Goal: Information Seeking & Learning: Learn about a topic

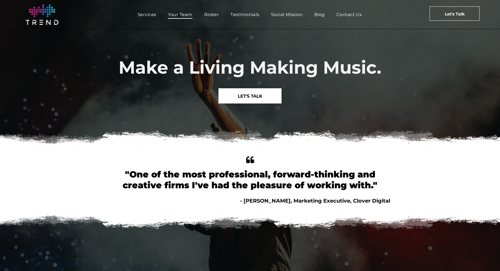
click at [184, 15] on span "Your Team" at bounding box center [180, 14] width 25 height 8
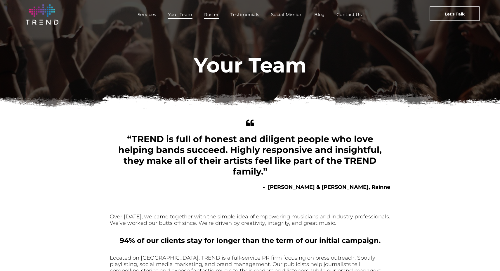
click at [215, 15] on span "Roster" at bounding box center [211, 14] width 15 height 8
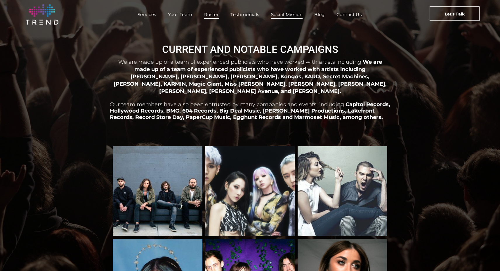
click at [281, 13] on span "Social Mission" at bounding box center [287, 14] width 32 height 8
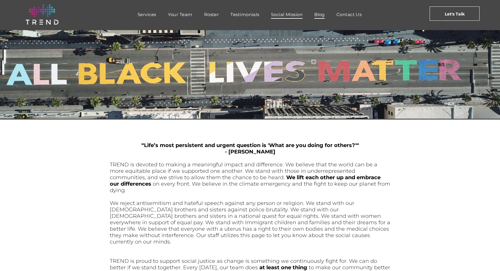
click at [320, 16] on span "Blog" at bounding box center [319, 14] width 11 height 8
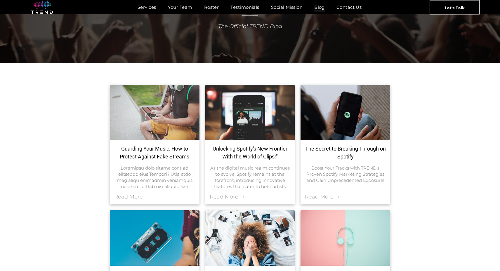
scroll to position [72, 0]
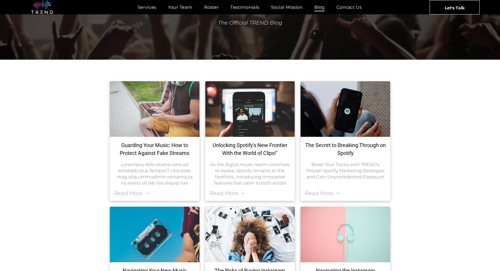
click at [149, 153] on link "Guarding Your Music: How to Protect Against Fake Streams" at bounding box center [154, 149] width 81 height 16
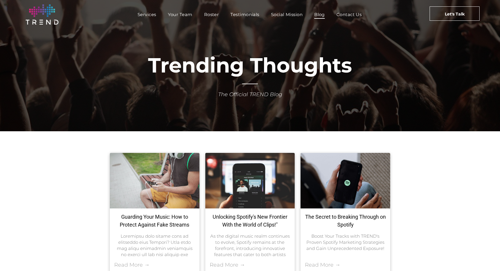
scroll to position [0, 0]
click at [352, 15] on span "Contact Us" at bounding box center [348, 14] width 25 height 8
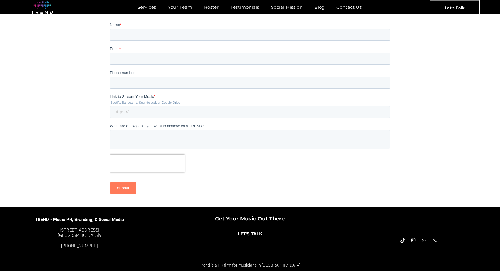
scroll to position [114, 0]
click at [425, 241] on span "email" at bounding box center [424, 240] width 6 height 6
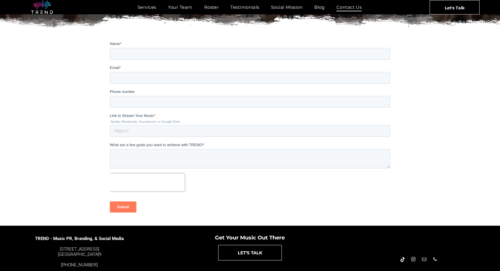
click at [44, 11] on img at bounding box center [42, 7] width 22 height 13
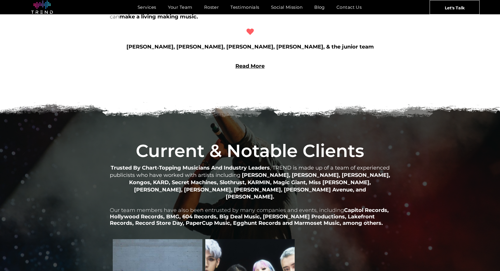
scroll to position [356, 0]
